Goal: Task Accomplishment & Management: Complete application form

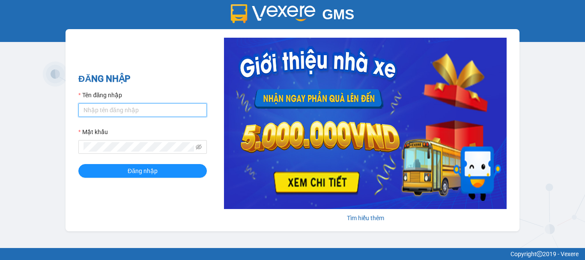
click at [120, 109] on input "Tên đăng nhập" at bounding box center [142, 110] width 128 height 14
type input "nhung.khanhphong"
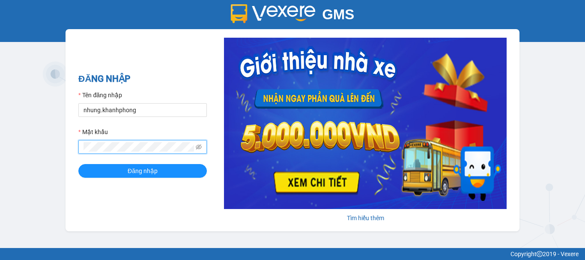
click at [78, 164] on button "Đăng nhập" at bounding box center [142, 171] width 128 height 14
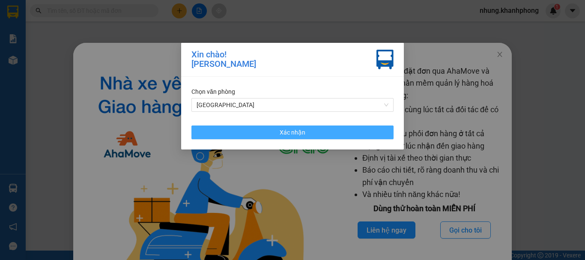
click at [260, 133] on button "Xác nhận" at bounding box center [292, 132] width 202 height 14
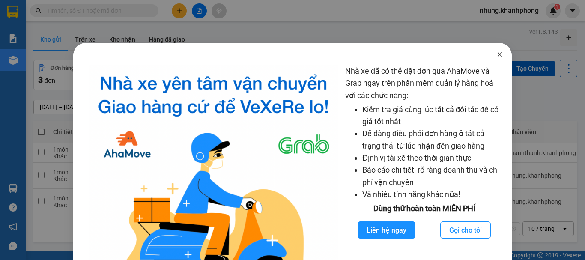
click at [489, 53] on span "Close" at bounding box center [499, 55] width 24 height 24
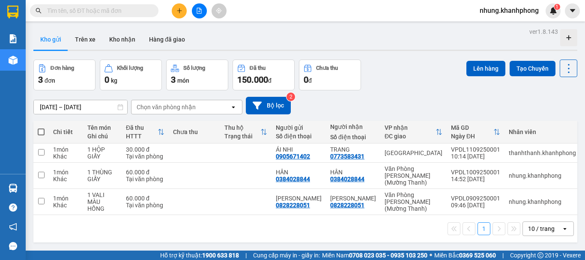
click at [174, 12] on button at bounding box center [179, 10] width 15 height 15
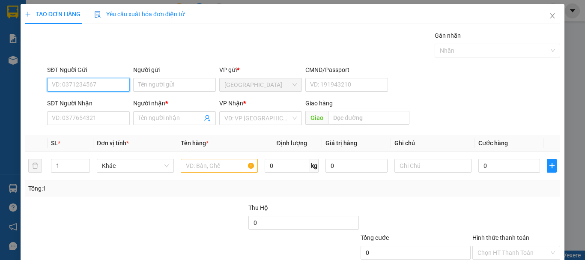
click at [74, 85] on input "SĐT Người Gửi" at bounding box center [88, 85] width 83 height 14
type input "0975488703"
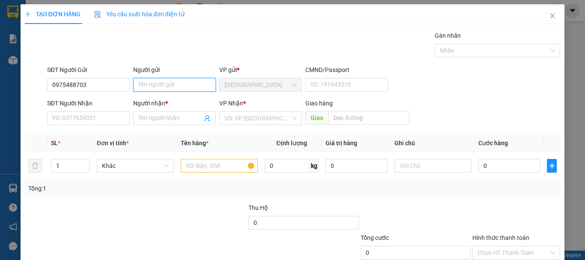
click at [179, 89] on input "Người gửi" at bounding box center [174, 85] width 83 height 14
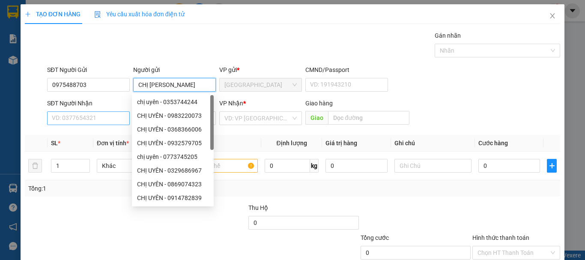
type input "CHỊ UYÊN"
click at [91, 116] on input "SĐT Người Nhận" at bounding box center [88, 118] width 83 height 14
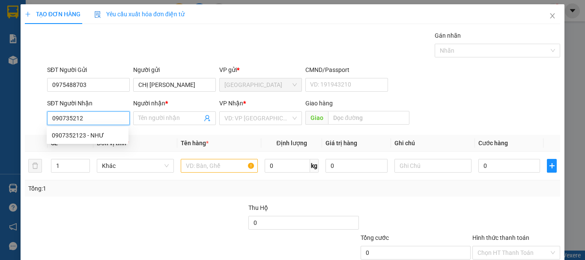
type input "0907352123"
click at [103, 135] on div "0907352123 - NHƯ" at bounding box center [87, 135] width 71 height 9
type input "NHƯ"
type input "0907352123"
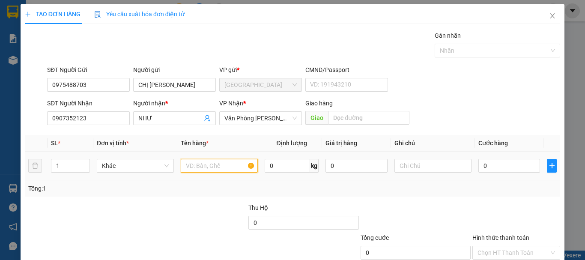
click at [238, 169] on input "text" at bounding box center [219, 166] width 77 height 14
type input "1 GIỎ"
click at [497, 164] on input "0" at bounding box center [509, 166] width 62 height 14
type input "4"
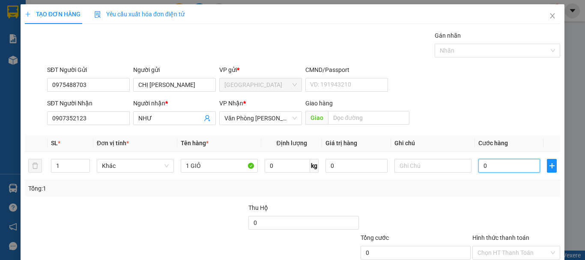
type input "4"
type input "40"
type input "400"
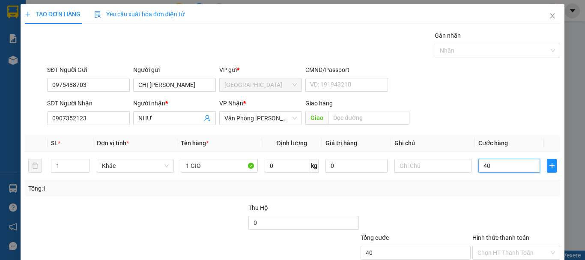
type input "400"
type input "4.000"
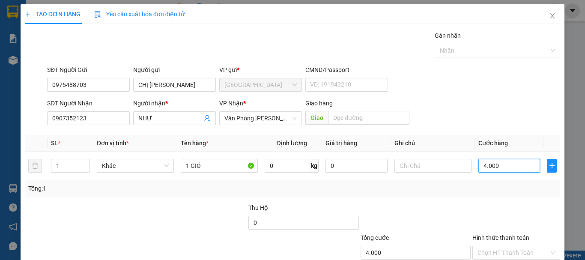
type input "40.000"
click at [469, 195] on div "Tổng: 1" at bounding box center [292, 188] width 535 height 16
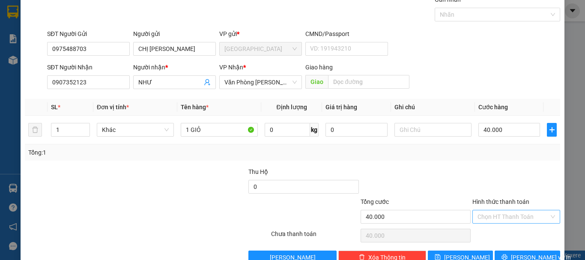
scroll to position [57, 0]
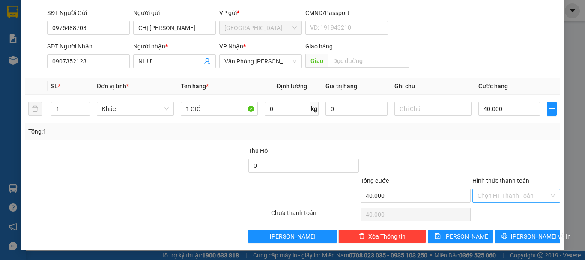
click at [502, 196] on input "Hình thức thanh toán" at bounding box center [512, 195] width 71 height 13
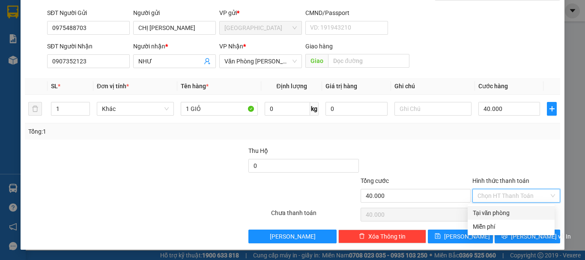
click at [495, 214] on div "Tại văn phòng" at bounding box center [510, 212] width 77 height 9
type input "0"
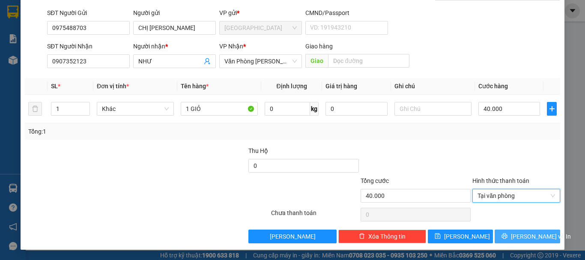
click at [530, 237] on span "Lưu và In" at bounding box center [540, 236] width 60 height 9
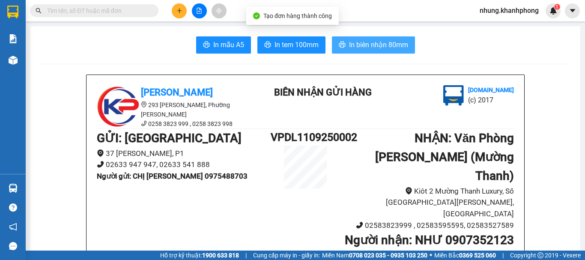
click at [398, 45] on span "In biên nhận 80mm" at bounding box center [378, 44] width 59 height 11
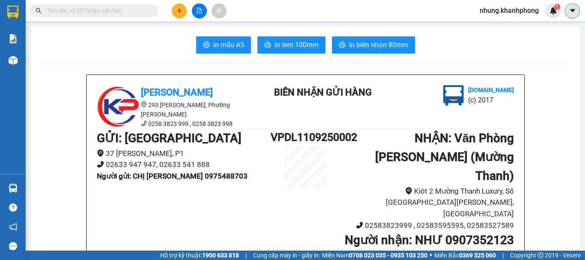
click at [573, 12] on icon "caret-down" at bounding box center [572, 11] width 8 height 8
click at [512, 12] on span "nhung.khanhphong" at bounding box center [508, 10] width 73 height 11
click at [499, 26] on span "Đăng xuất" at bounding box center [512, 26] width 56 height 9
